Goal: Transaction & Acquisition: Purchase product/service

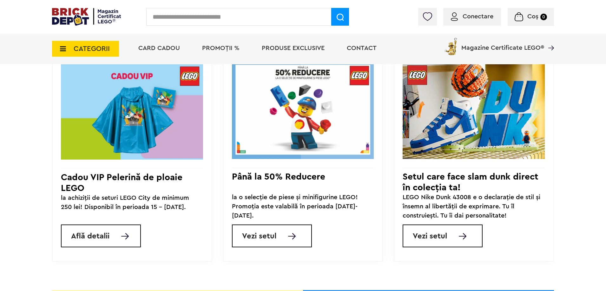
scroll to position [589, 0]
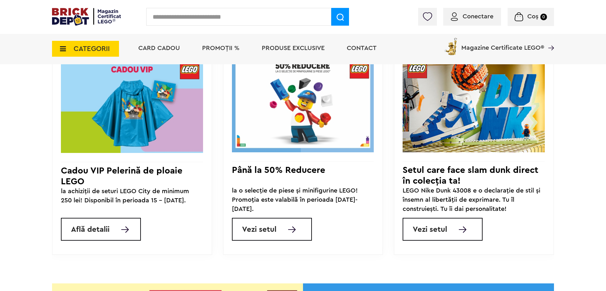
click at [274, 230] on span "Vezi setul" at bounding box center [259, 230] width 34 height 8
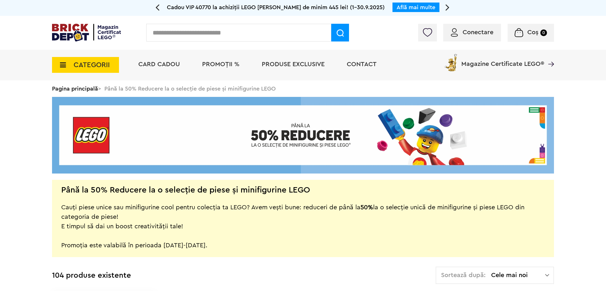
drag, startPoint x: 608, startPoint y: 8, endPoint x: 609, endPoint y: 24, distance: 15.9
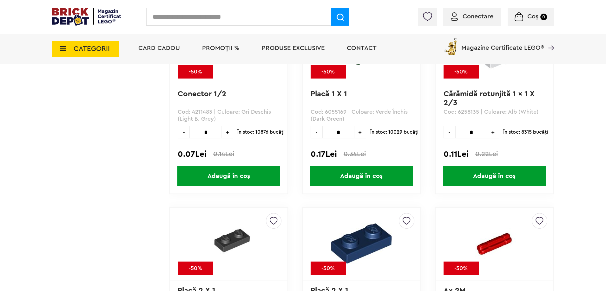
scroll to position [954, 0]
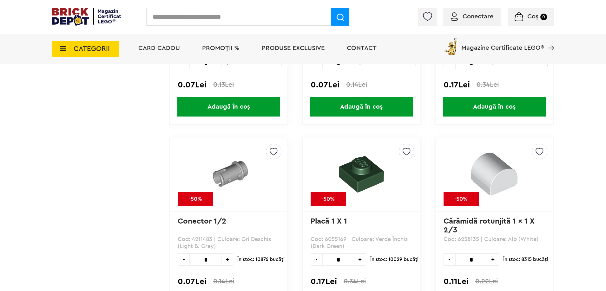
click at [81, 45] on span "CATEGORII" at bounding box center [92, 48] width 36 height 7
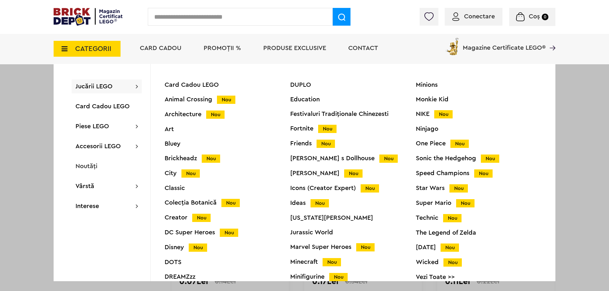
click at [192, 114] on div "Architecture Nou" at bounding box center [228, 114] width 126 height 7
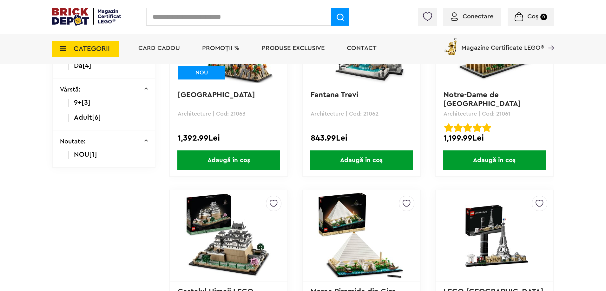
scroll to position [316, 0]
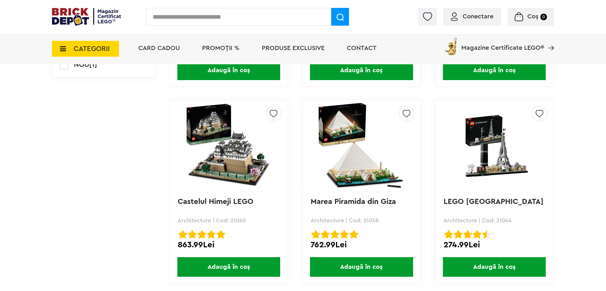
click at [90, 45] on span "CATEGORII" at bounding box center [92, 48] width 36 height 7
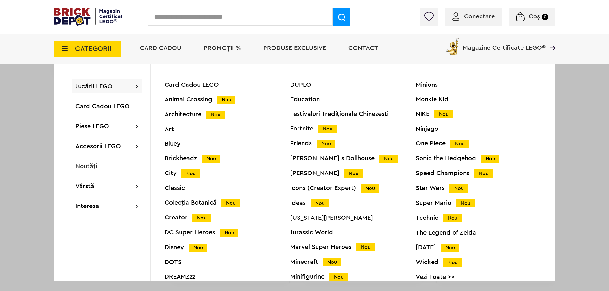
click at [181, 222] on div "Card Cadou LEGO Animal Crossing Nou Architecture Nou Art Bluey Brickheadz Nou C…" at bounding box center [228, 185] width 126 height 207
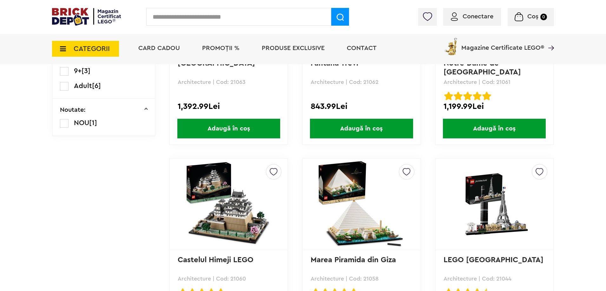
scroll to position [252, 0]
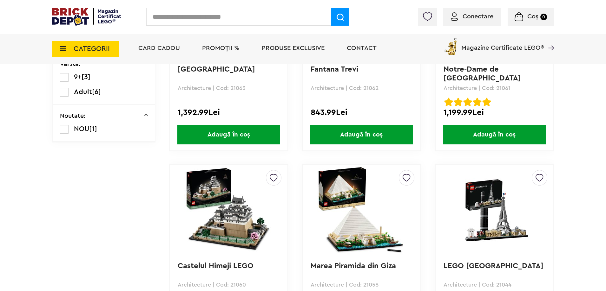
click at [92, 44] on span "CATEGORII" at bounding box center [85, 49] width 67 height 16
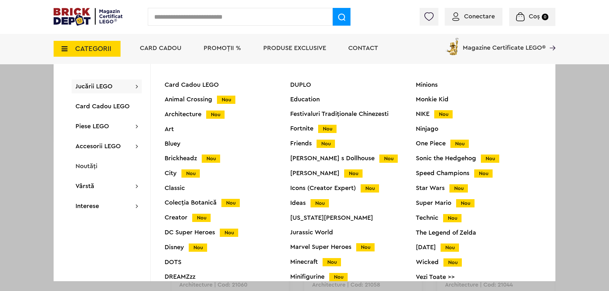
click at [174, 221] on div "Creator Nou" at bounding box center [228, 218] width 126 height 7
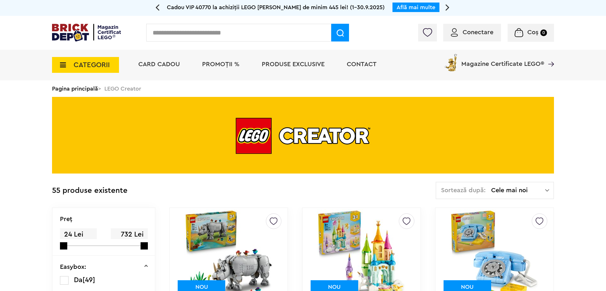
click at [84, 68] on span "CATEGORII" at bounding box center [92, 65] width 36 height 7
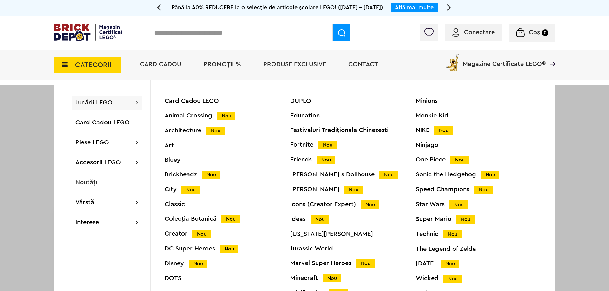
click at [308, 190] on div "Harry Potter Nou" at bounding box center [353, 189] width 126 height 7
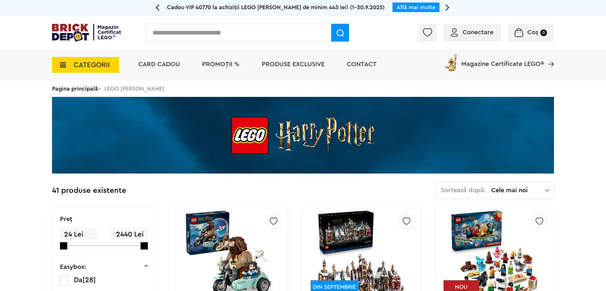
click at [76, 68] on span "CATEGORII" at bounding box center [92, 65] width 36 height 7
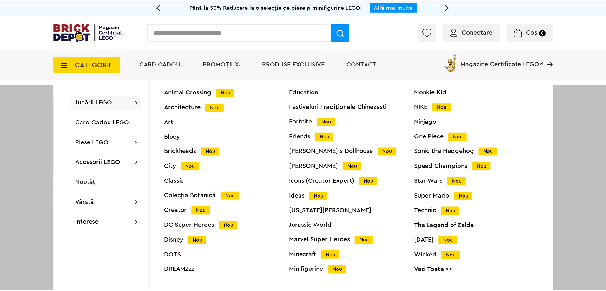
scroll to position [25, 0]
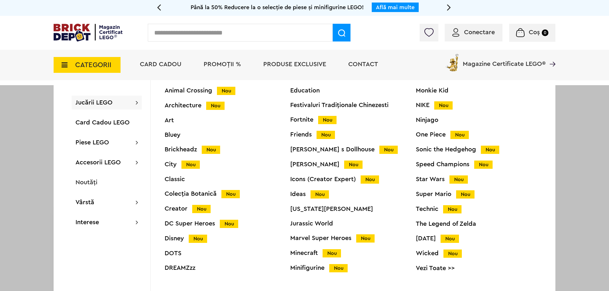
click at [294, 253] on div "Minecraft Nou" at bounding box center [353, 253] width 126 height 7
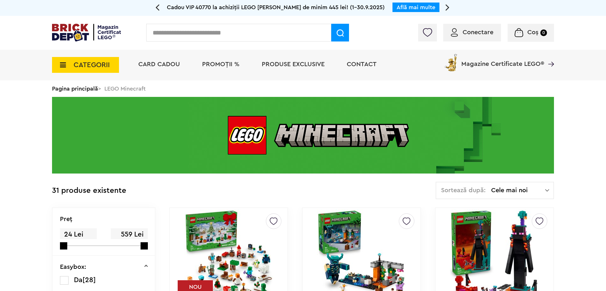
drag, startPoint x: 608, startPoint y: 14, endPoint x: 609, endPoint y: 30, distance: 16.2
drag, startPoint x: 605, startPoint y: 19, endPoint x: 609, endPoint y: 25, distance: 7.0
